Goal: Transaction & Acquisition: Subscribe to service/newsletter

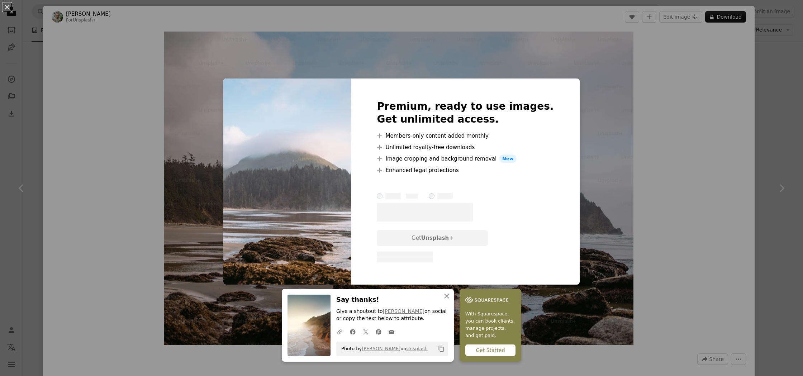
scroll to position [306, 0]
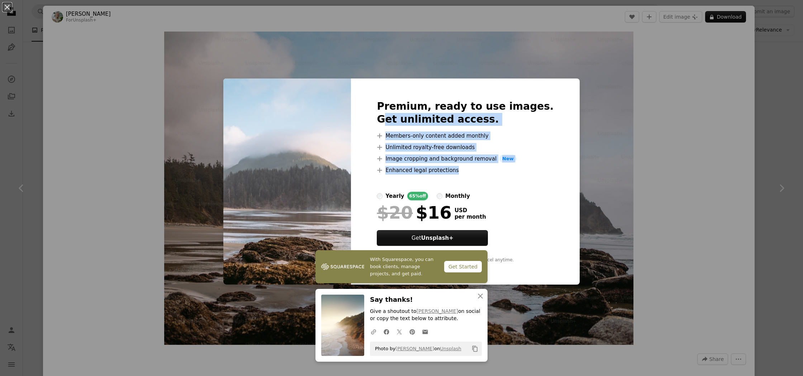
drag, startPoint x: 510, startPoint y: 173, endPoint x: 412, endPoint y: 120, distance: 112.0
click at [407, 120] on div "Premium, ready to use images. Get unlimited access. A plus sign Members-only co…" at bounding box center [465, 182] width 228 height 207
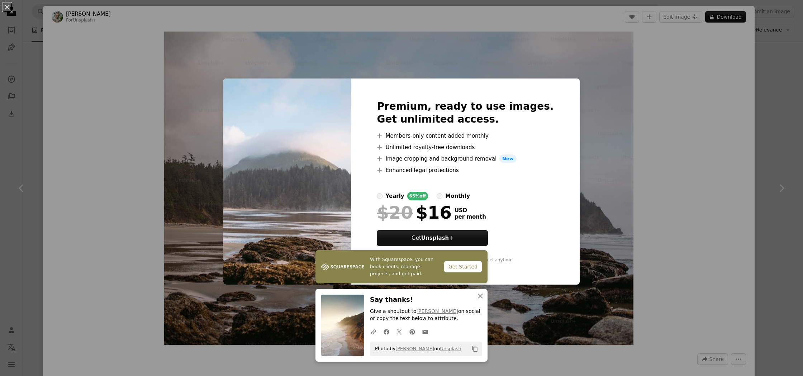
click at [253, 60] on div "An X shape Premium, ready to use images. Get unlimited access. A plus sign Memb…" at bounding box center [401, 188] width 803 height 376
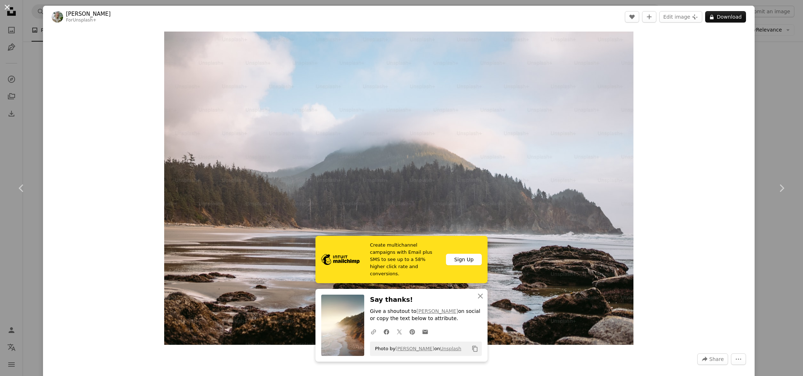
click at [5, 4] on button "An X shape" at bounding box center [7, 7] width 9 height 9
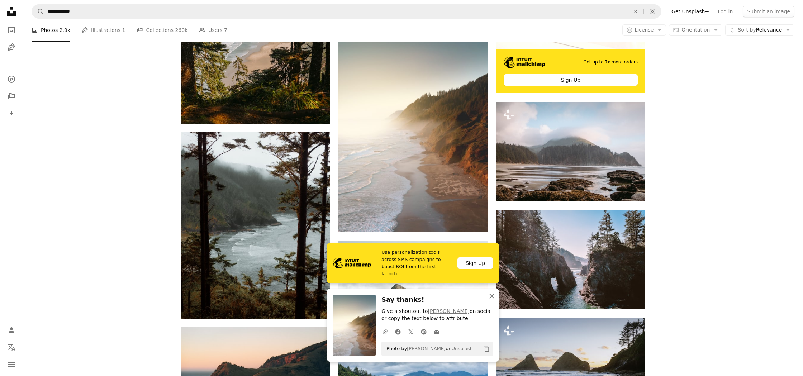
click at [493, 296] on icon "button" at bounding box center [492, 296] width 5 height 5
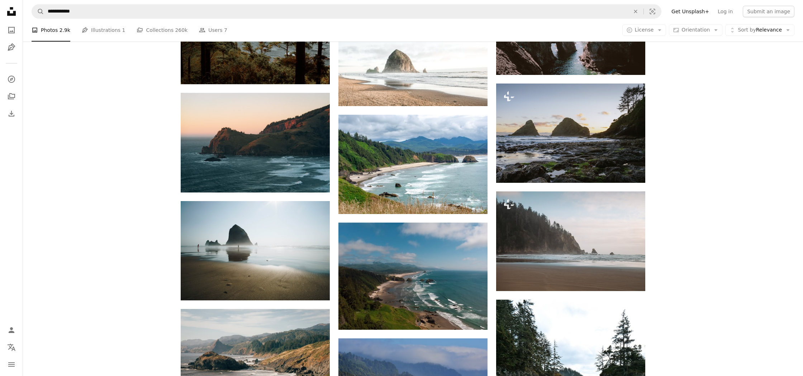
scroll to position [544, 0]
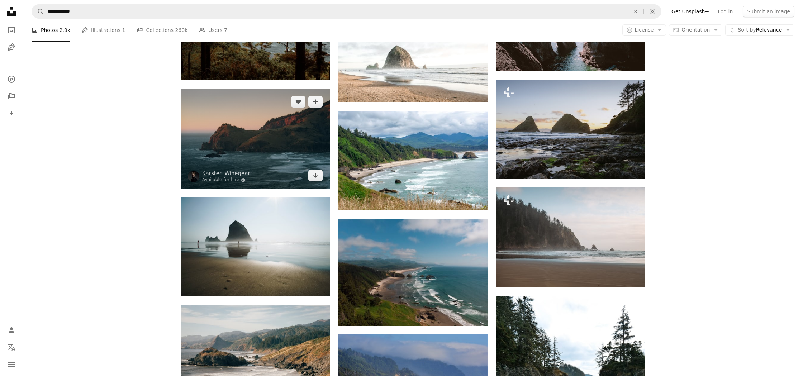
click at [256, 137] on img at bounding box center [255, 139] width 149 height 100
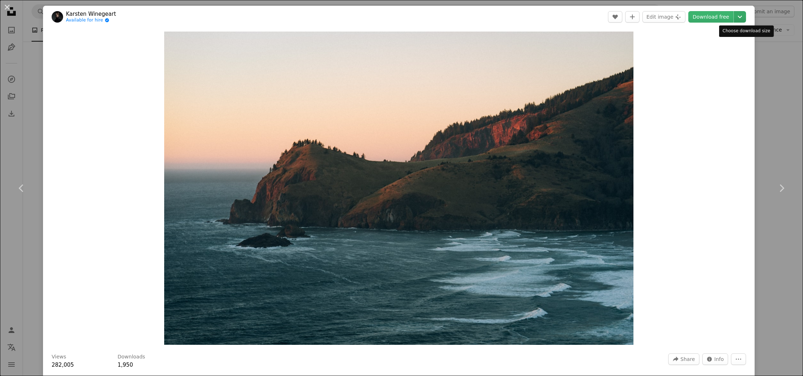
click at [746, 17] on icon "Chevron down" at bounding box center [740, 17] width 11 height 9
click at [701, 80] on span "Original Size" at bounding box center [697, 79] width 32 height 6
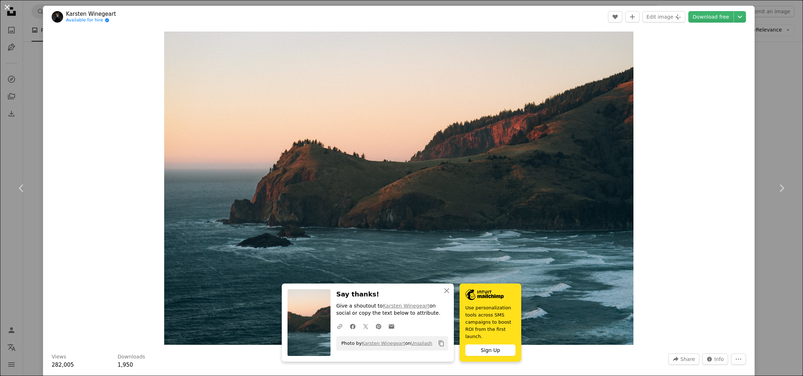
click at [8, 5] on button "An X shape" at bounding box center [7, 7] width 9 height 9
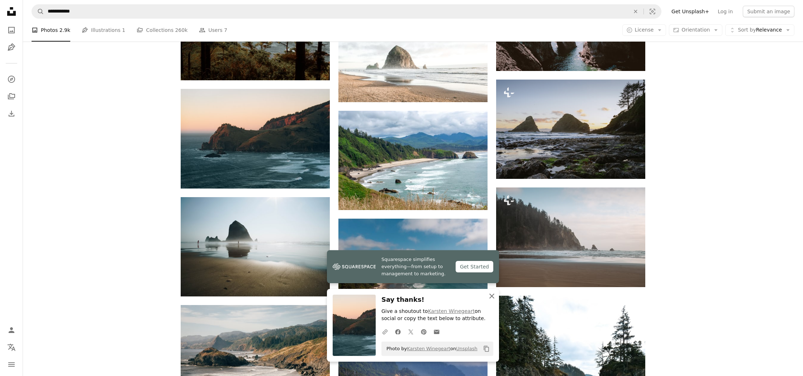
click at [492, 298] on icon "button" at bounding box center [492, 296] width 5 height 5
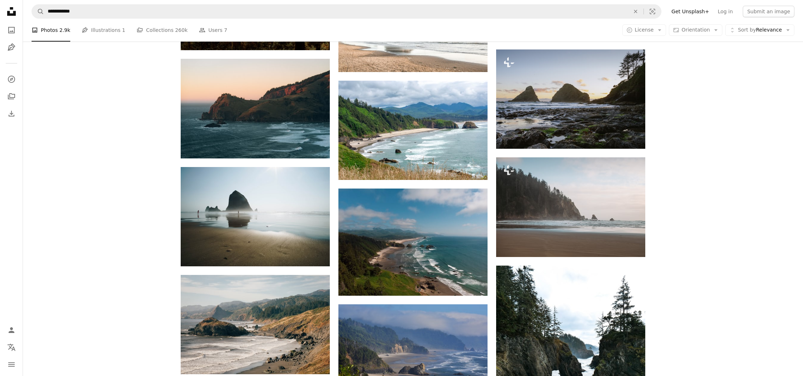
scroll to position [578, 0]
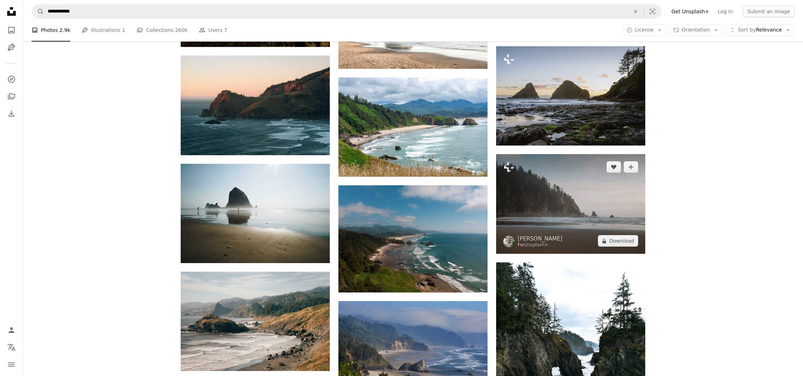
click at [563, 203] on img at bounding box center [570, 204] width 149 height 100
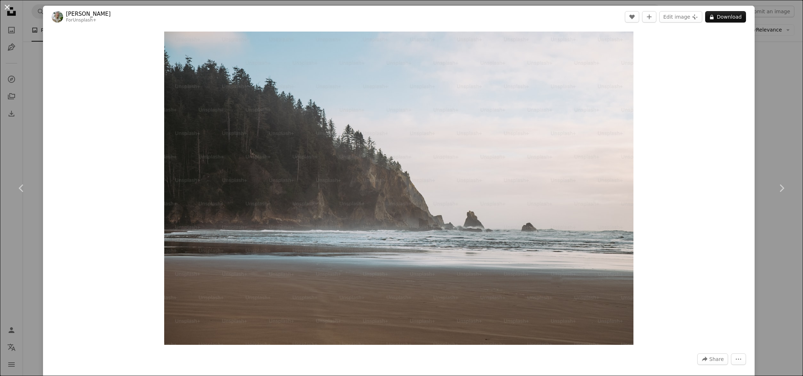
click at [8, 5] on button "An X shape" at bounding box center [7, 7] width 9 height 9
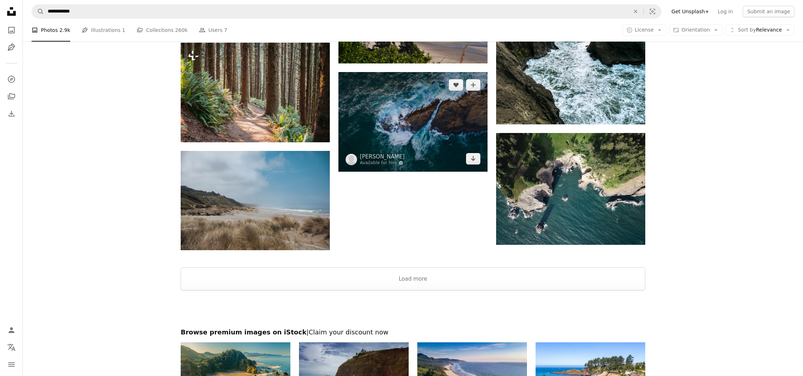
scroll to position [920, 0]
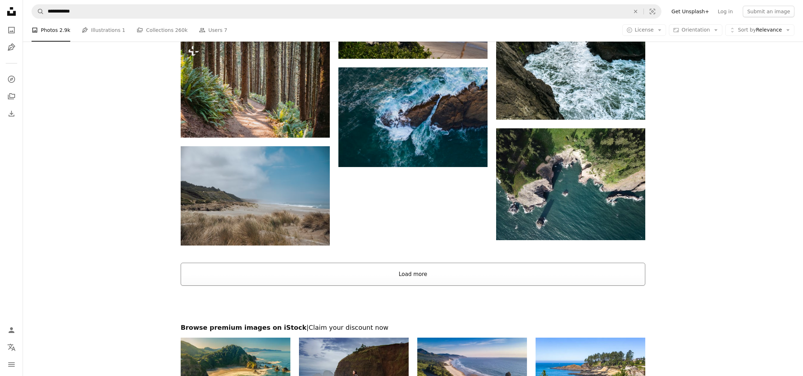
click at [401, 273] on button "Load more" at bounding box center [413, 274] width 465 height 23
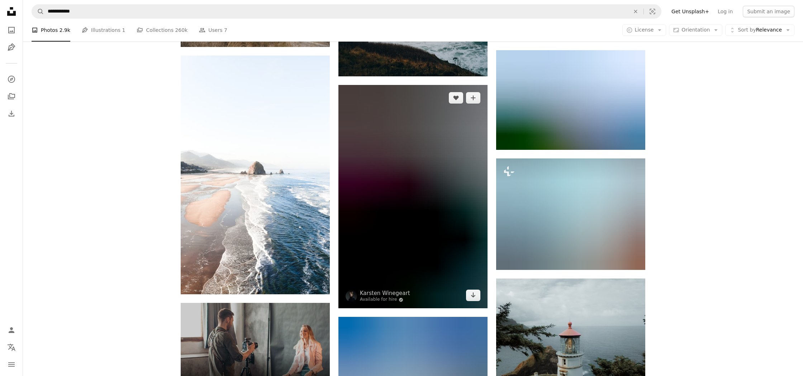
scroll to position [1120, 0]
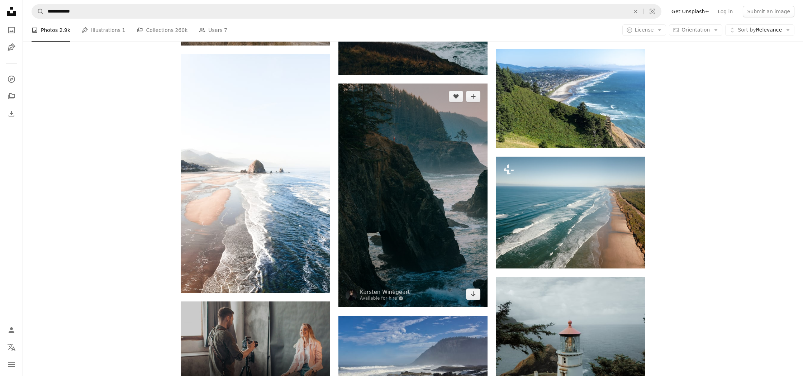
click at [420, 222] on img at bounding box center [413, 195] width 149 height 223
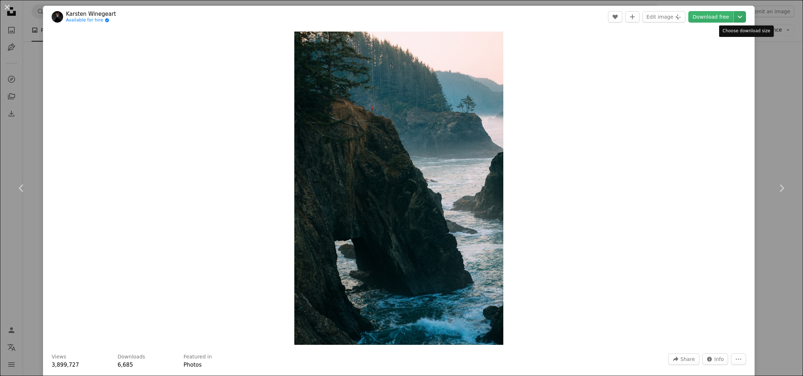
click at [746, 16] on icon "Chevron down" at bounding box center [740, 17] width 11 height 9
click at [728, 77] on span "( 2832 x 4240 )" at bounding box center [732, 79] width 36 height 6
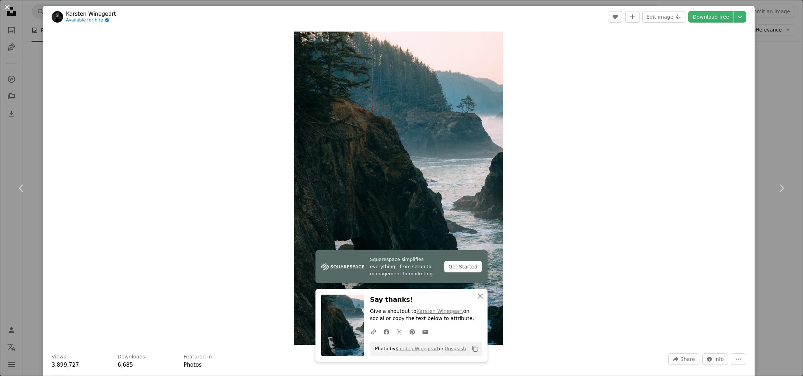
click at [6, 7] on button "An X shape" at bounding box center [7, 7] width 9 height 9
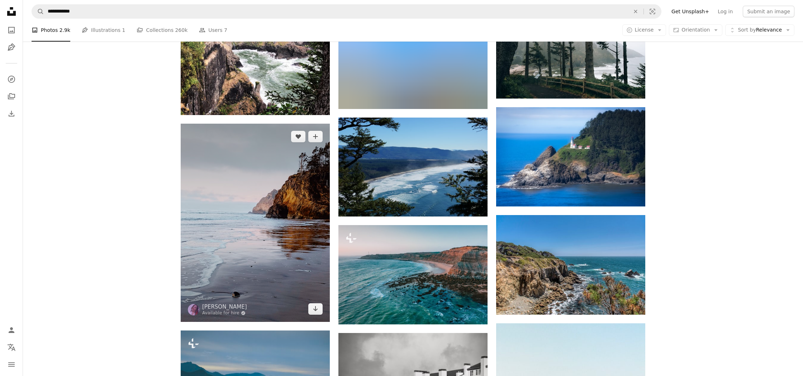
scroll to position [3781, 0]
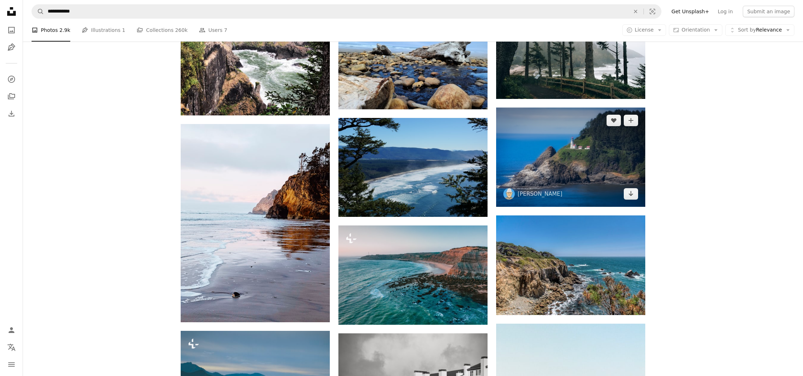
click at [549, 165] on img at bounding box center [570, 158] width 149 height 100
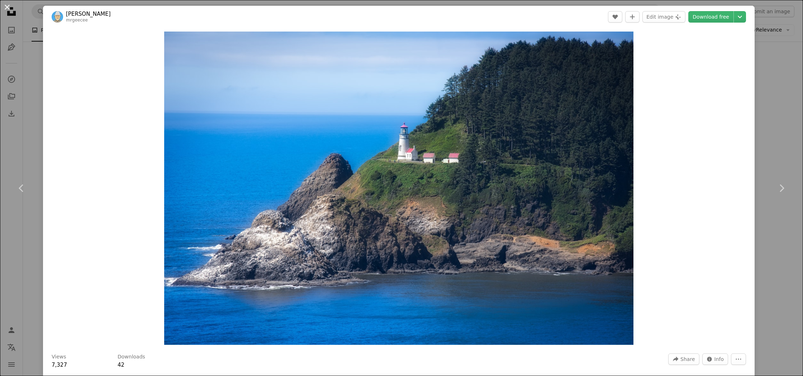
click at [3, 6] on button "An X shape" at bounding box center [7, 7] width 9 height 9
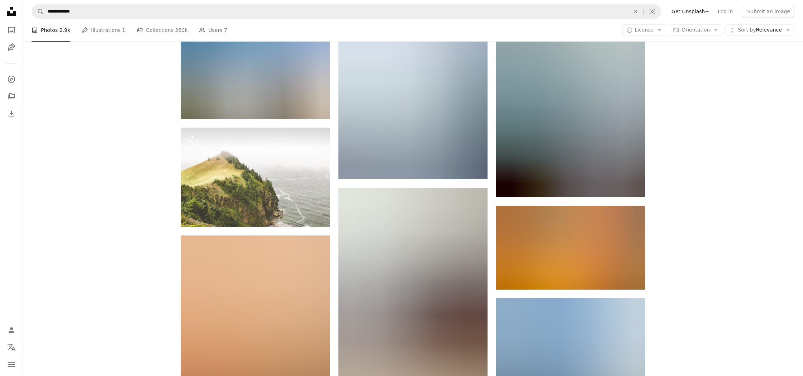
scroll to position [7408, 0]
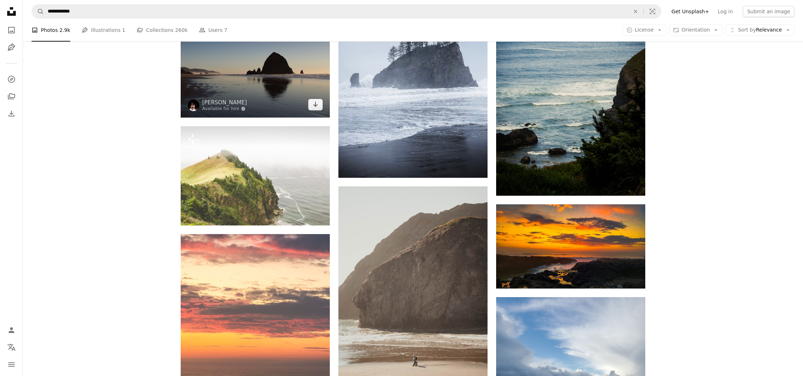
click at [287, 75] on img at bounding box center [255, 67] width 149 height 99
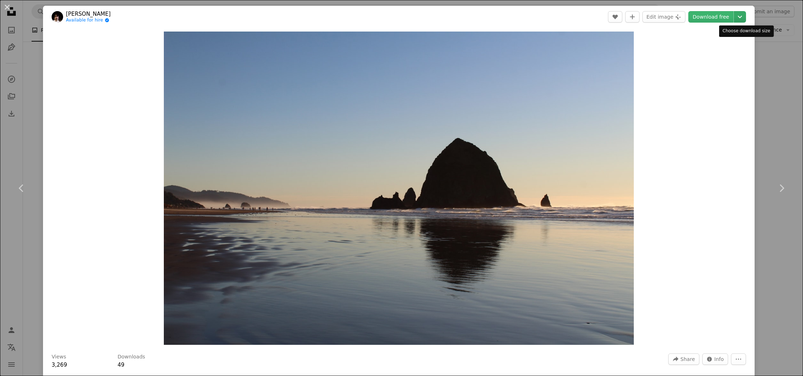
click at [746, 15] on icon "Chevron down" at bounding box center [740, 17] width 11 height 9
click at [8, 7] on button "An X shape" at bounding box center [7, 7] width 9 height 9
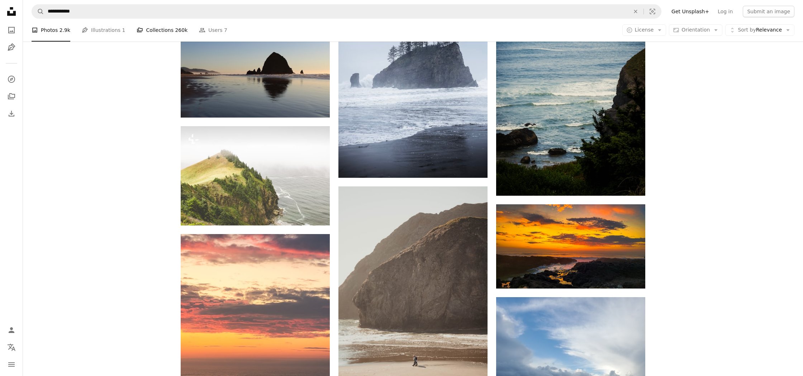
click at [158, 26] on link "A stack of folders Collections 260k" at bounding box center [162, 30] width 51 height 23
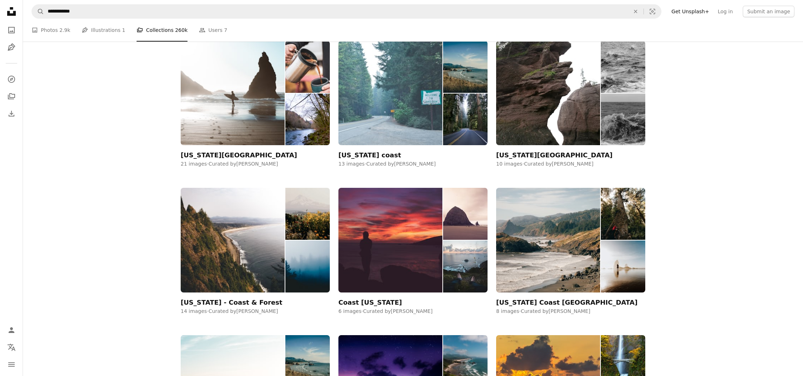
scroll to position [370, 0]
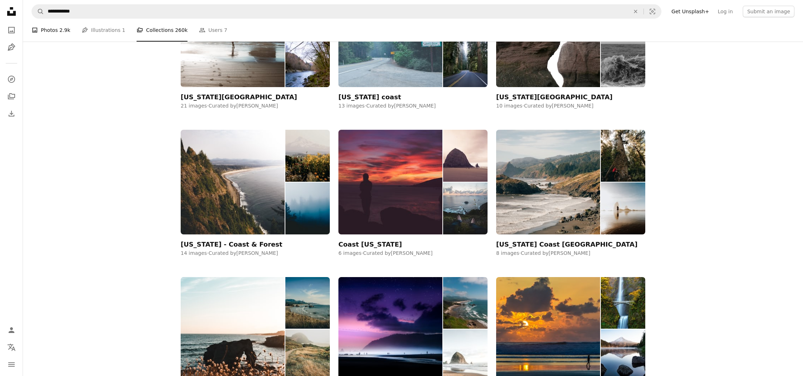
click at [49, 34] on link "A photo Photos 2.9k" at bounding box center [51, 30] width 39 height 23
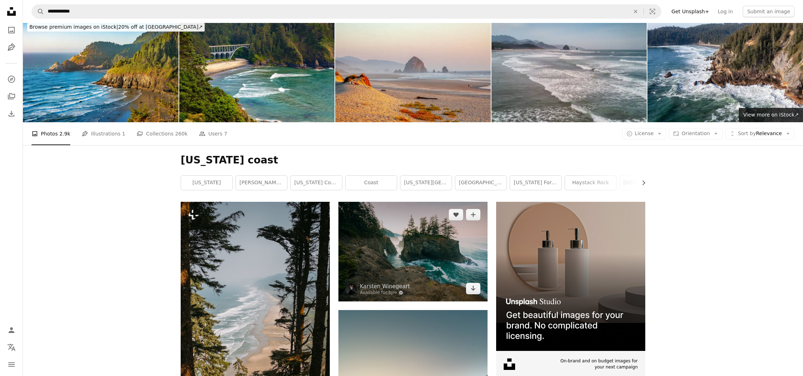
scroll to position [6, 0]
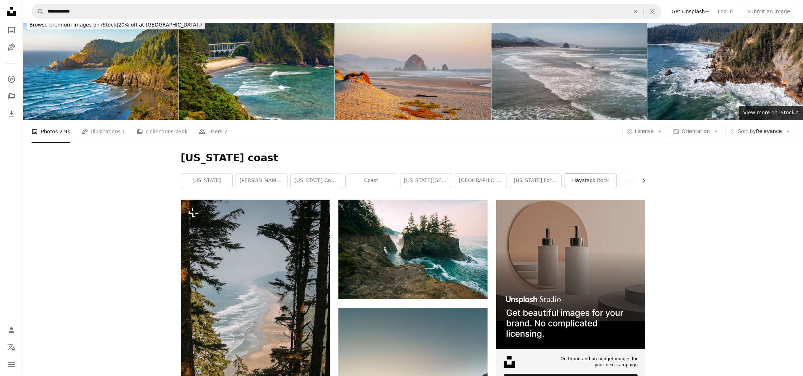
click at [581, 183] on link "haystack rock" at bounding box center [590, 181] width 51 height 14
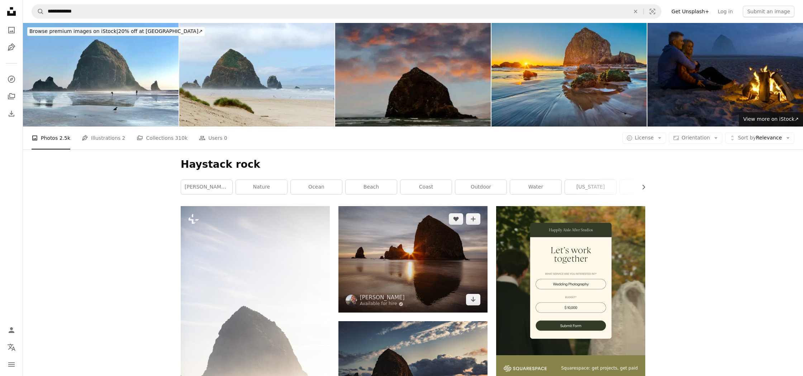
click at [424, 255] on img at bounding box center [413, 259] width 149 height 107
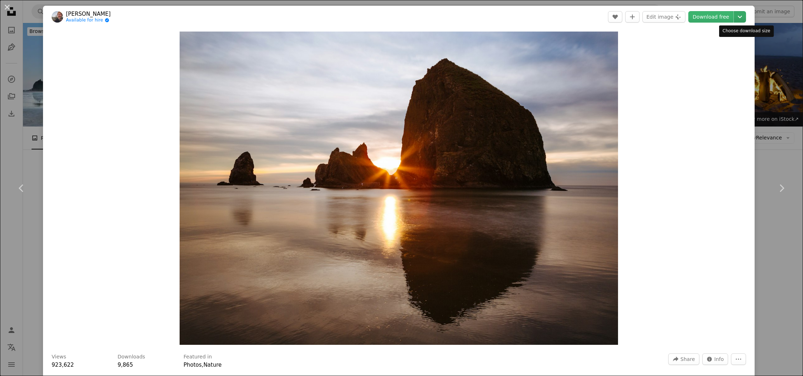
click at [746, 19] on icon "Chevron down" at bounding box center [740, 17] width 11 height 9
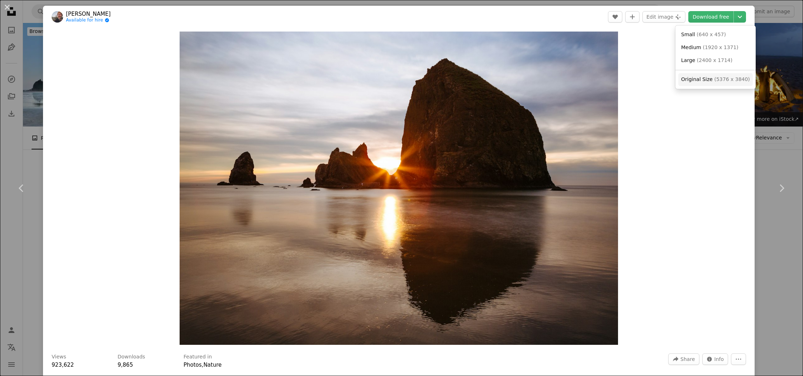
click at [724, 81] on span "( 5376 x 3840 )" at bounding box center [732, 79] width 36 height 6
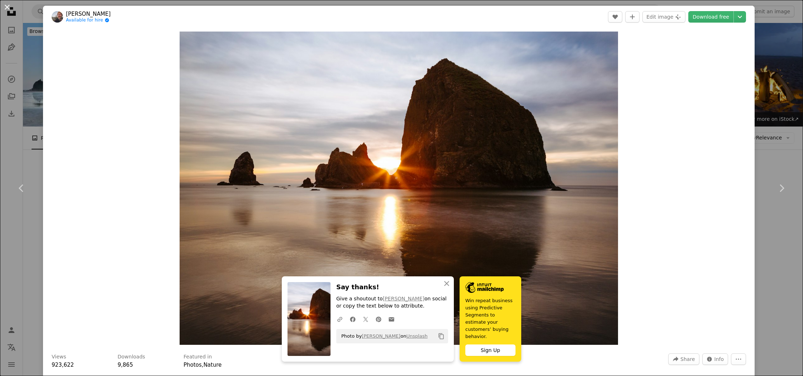
click at [9, 7] on button "An X shape" at bounding box center [7, 7] width 9 height 9
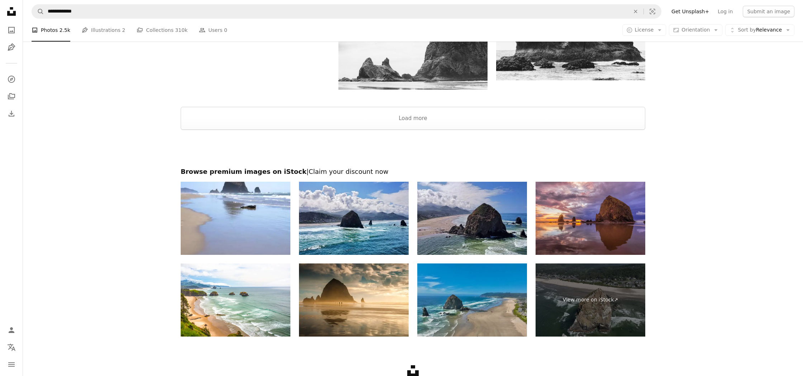
scroll to position [1199, 0]
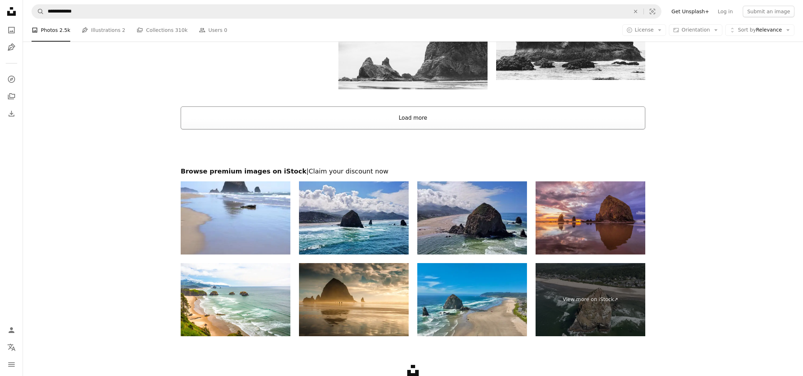
click at [407, 122] on button "Load more" at bounding box center [413, 118] width 465 height 23
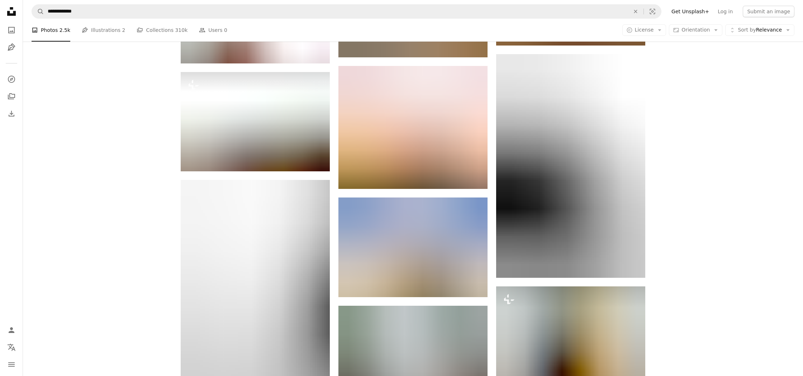
scroll to position [1575, 0]
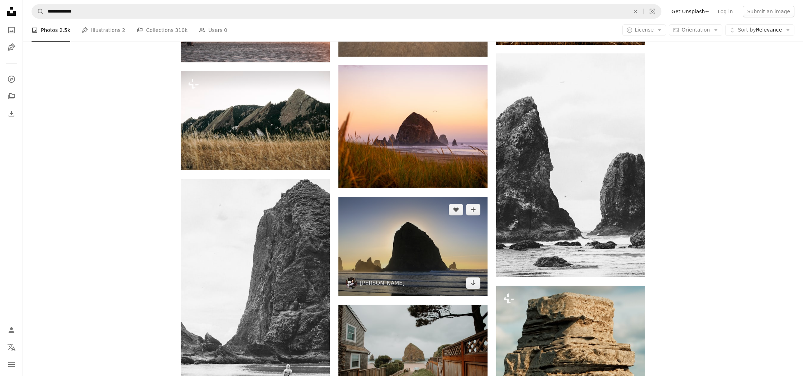
click at [418, 266] on img at bounding box center [413, 246] width 149 height 99
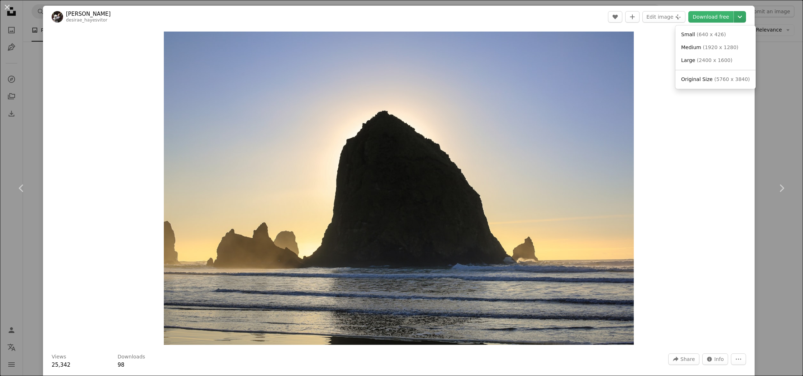
click at [742, 17] on icon "Choose download size" at bounding box center [740, 17] width 4 height 3
click at [733, 77] on span "( 5760 x 3840 )" at bounding box center [732, 79] width 36 height 6
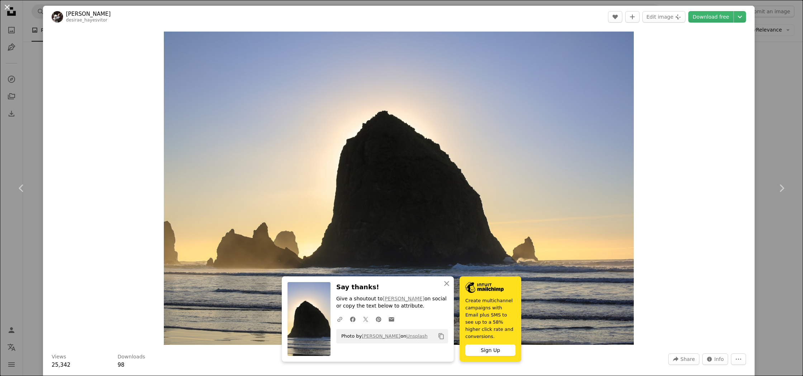
click at [7, 7] on button "An X shape" at bounding box center [7, 7] width 9 height 9
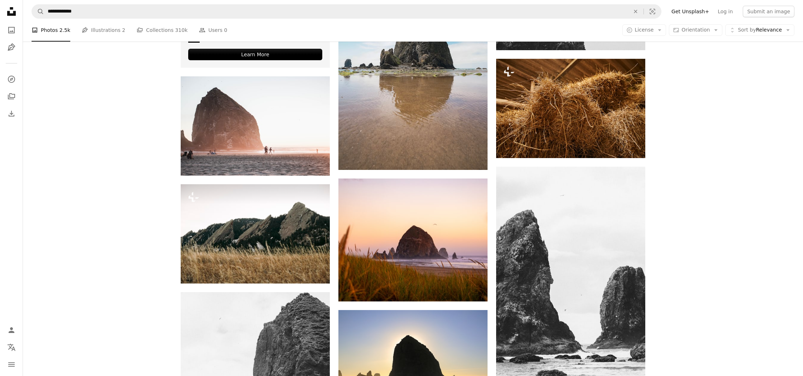
scroll to position [1373, 0]
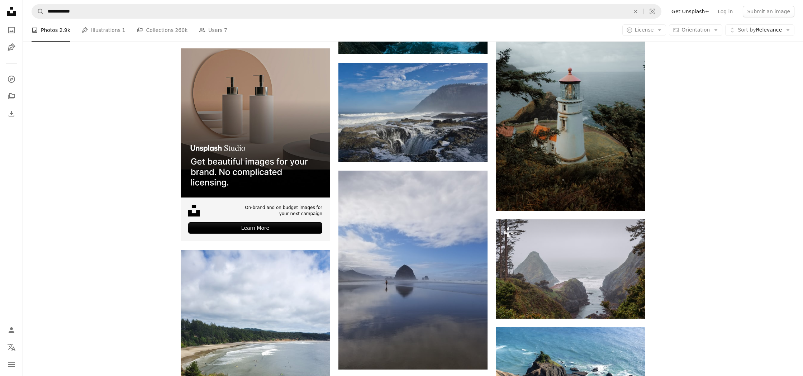
scroll to position [6, 0]
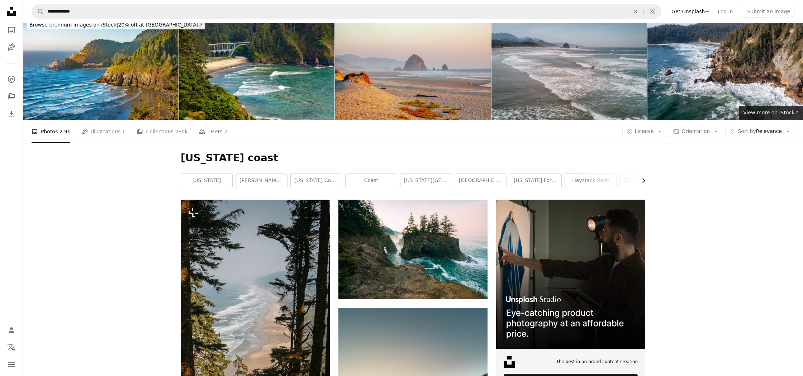
click at [646, 181] on icon "Chevron right" at bounding box center [643, 180] width 7 height 7
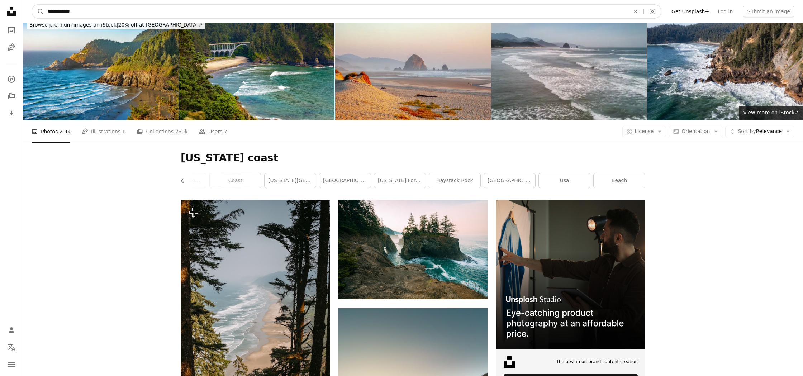
click at [102, 13] on input "**********" at bounding box center [336, 12] width 584 height 14
type input "**********"
click at [38, 11] on button "A magnifying glass" at bounding box center [38, 12] width 12 height 14
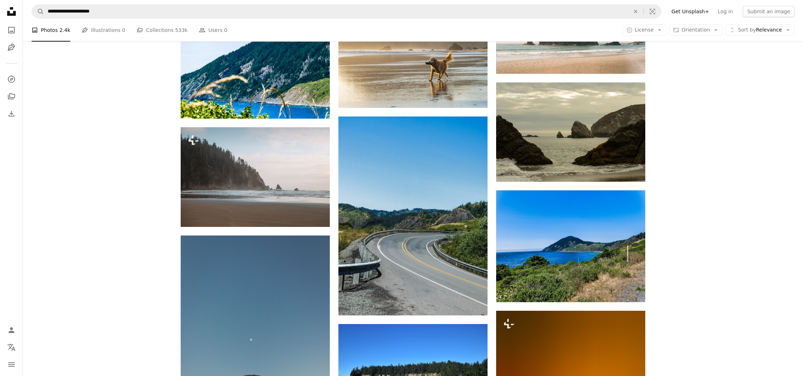
scroll to position [451, 0]
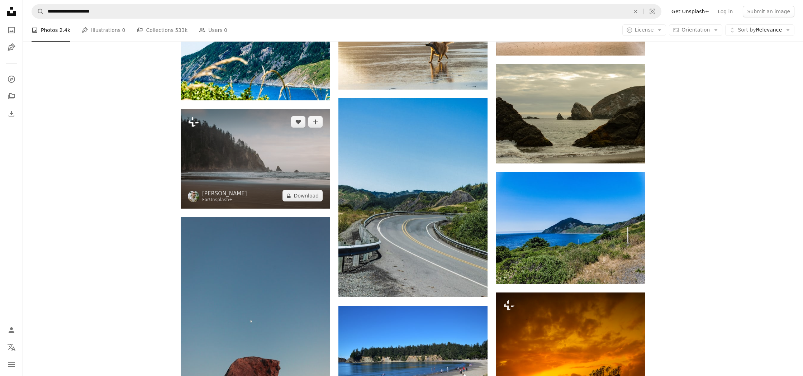
click at [194, 123] on icon "Plus sign for Unsplash+" at bounding box center [193, 121] width 11 height 11
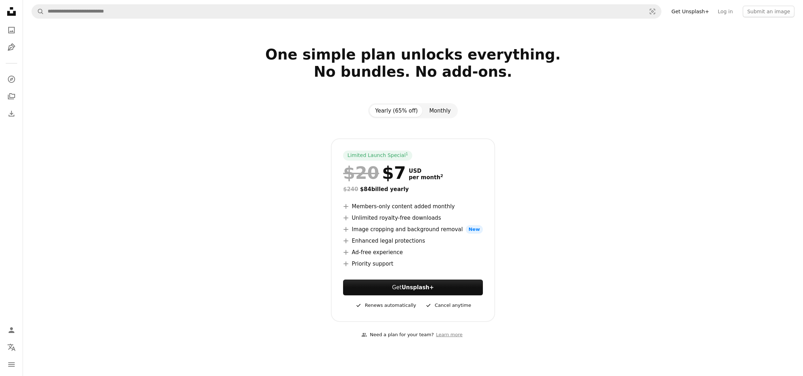
click at [433, 112] on button "Monthly" at bounding box center [440, 111] width 33 height 12
click at [395, 285] on button "Get Unsplash+" at bounding box center [413, 288] width 140 height 16
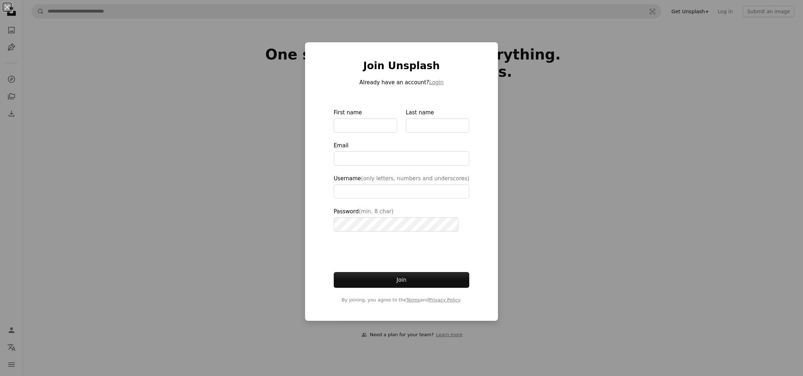
type input "**********"
click at [388, 126] on input "First name" at bounding box center [365, 125] width 63 height 14
type input "******"
type input "**********"
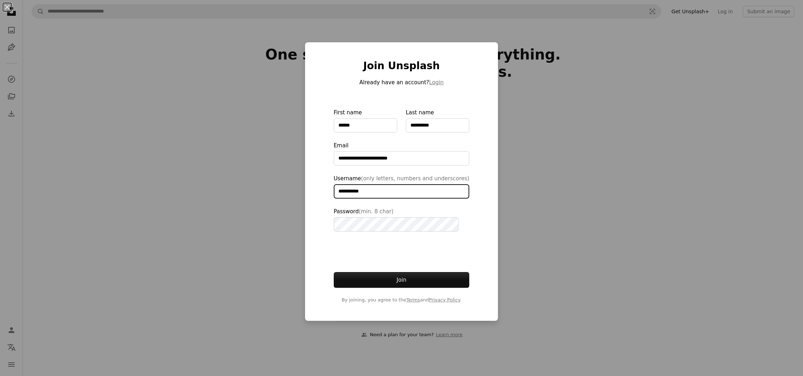
type input "**********"
click at [582, 174] on div "**********" at bounding box center [401, 188] width 803 height 376
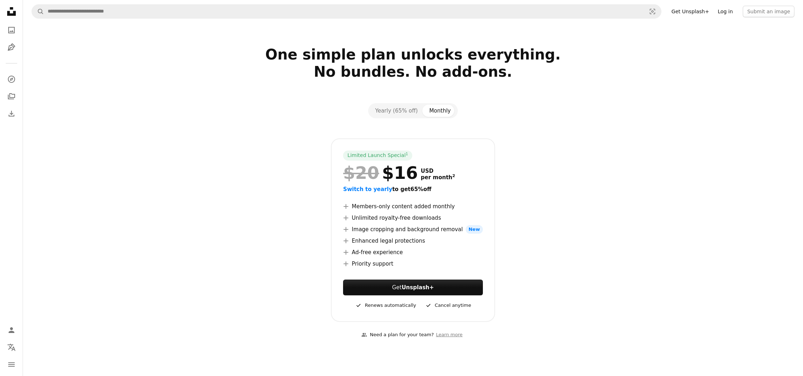
click at [730, 10] on link "Log in" at bounding box center [726, 11] width 24 height 11
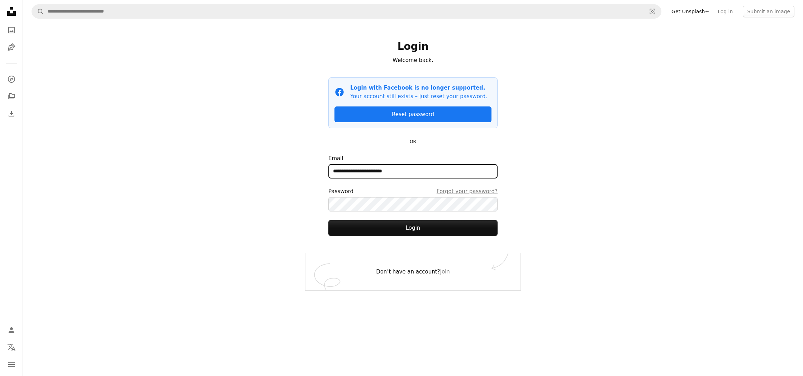
type input "**********"
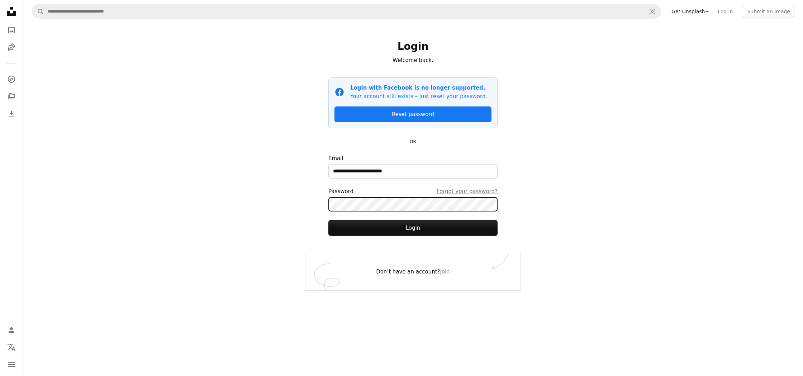
click at [413, 228] on button "Login" at bounding box center [413, 228] width 169 height 16
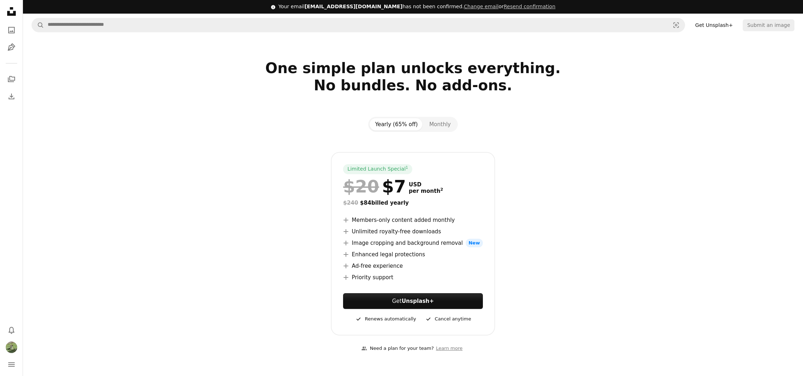
click at [436, 115] on section "One simple plan unlocks everything. No bundles. No add-ons. Yearly (65% off) Mo…" at bounding box center [413, 211] width 780 height 302
click at [436, 120] on button "Monthly" at bounding box center [440, 124] width 33 height 12
click at [416, 296] on link "Get Unsplash+" at bounding box center [413, 301] width 140 height 16
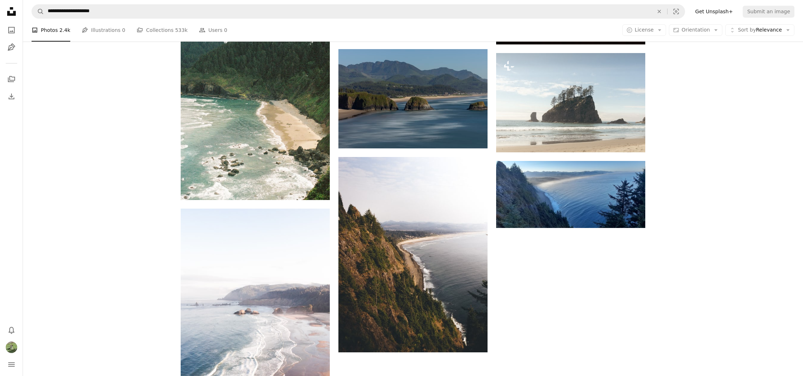
scroll to position [967, 0]
